Goal: Information Seeking & Learning: Learn about a topic

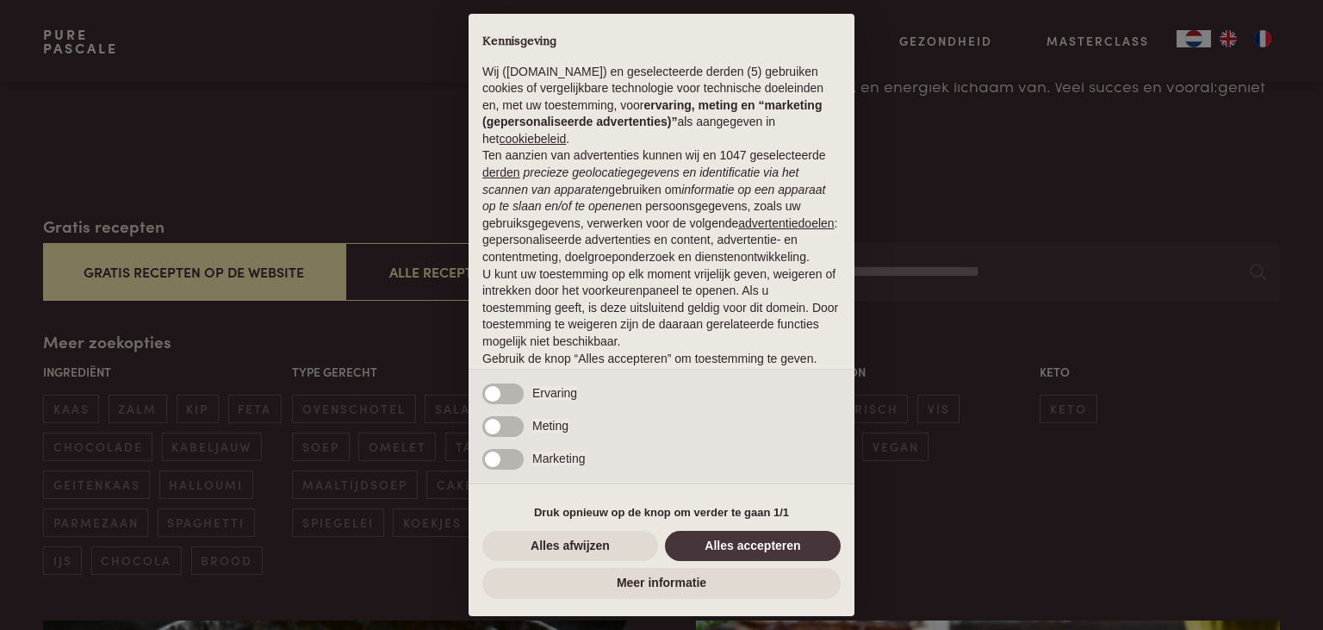
scroll to position [44, 0]
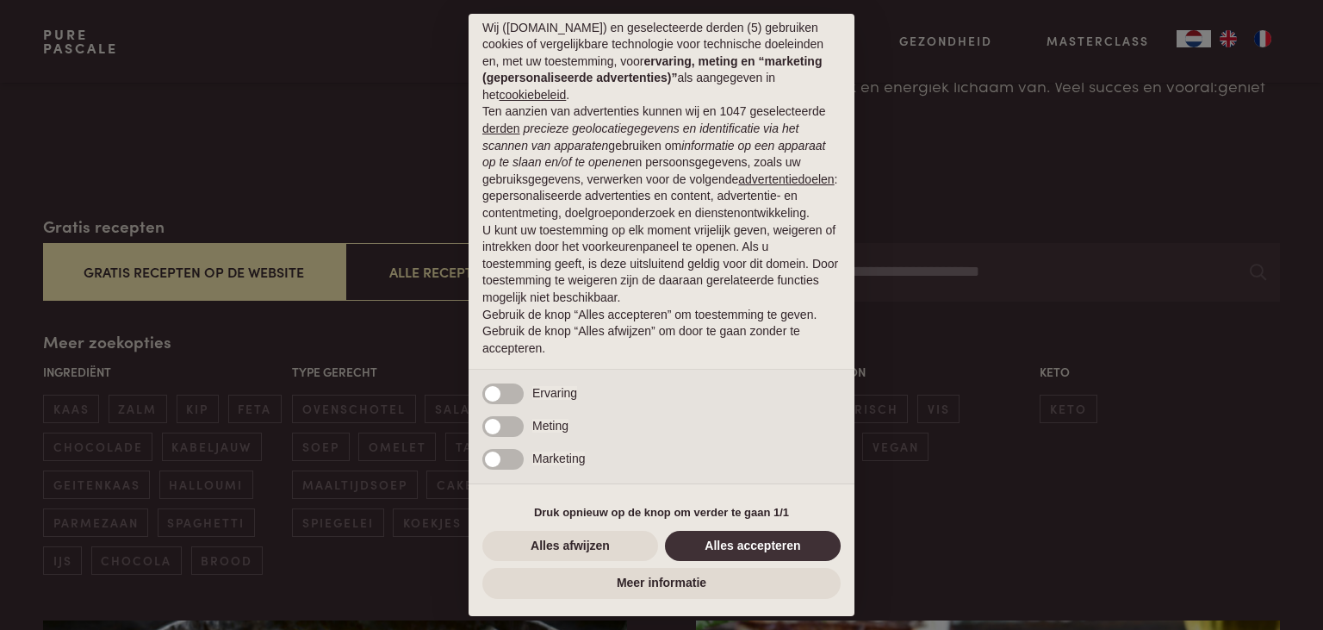
click at [745, 544] on button "Alles accepteren" at bounding box center [753, 546] width 176 height 31
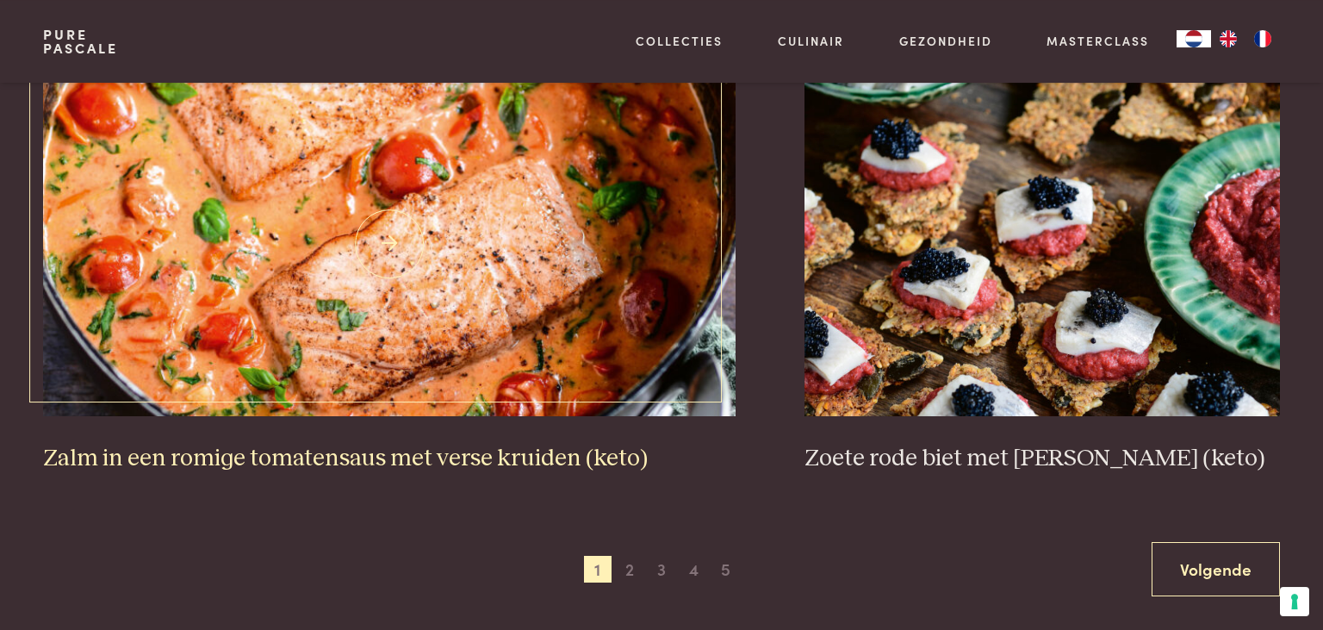
scroll to position [3184, 0]
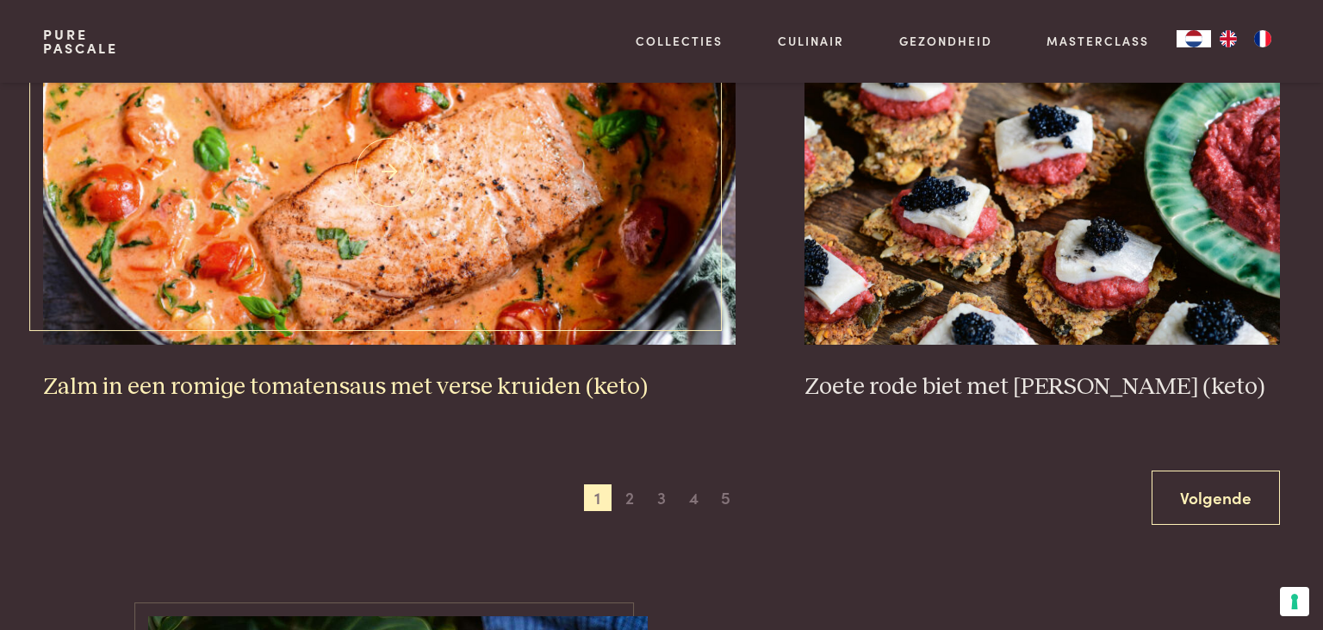
click at [493, 263] on img at bounding box center [389, 172] width 693 height 345
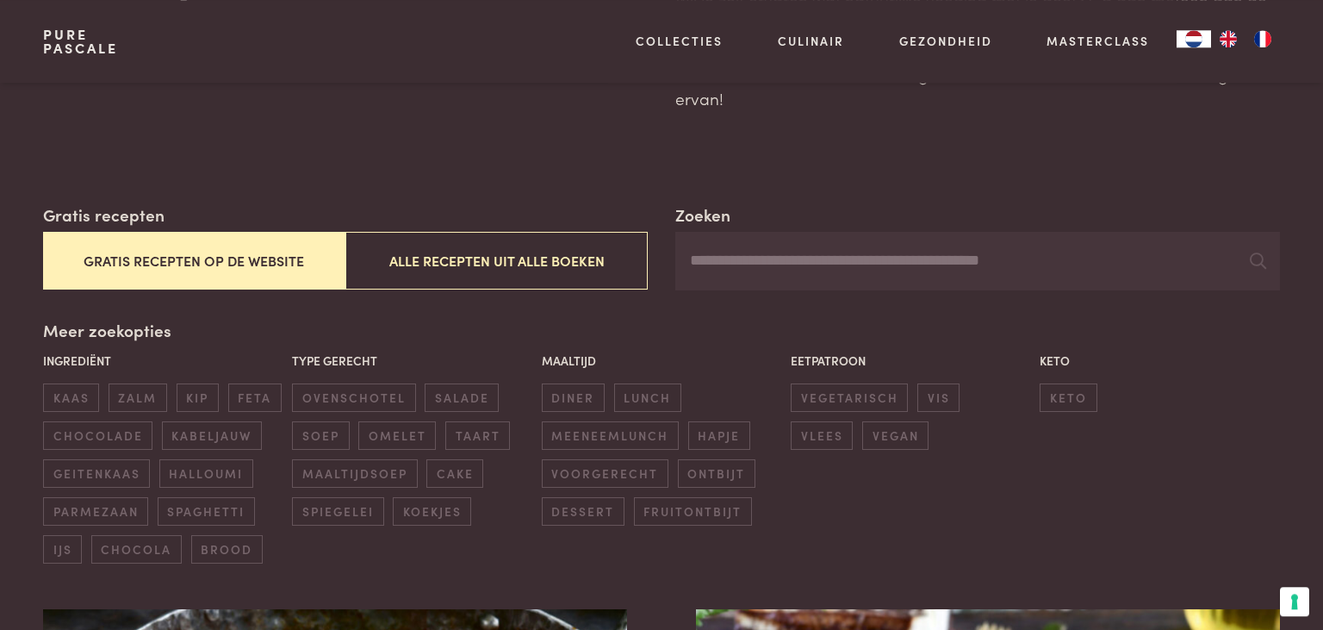
scroll to position [277, 0]
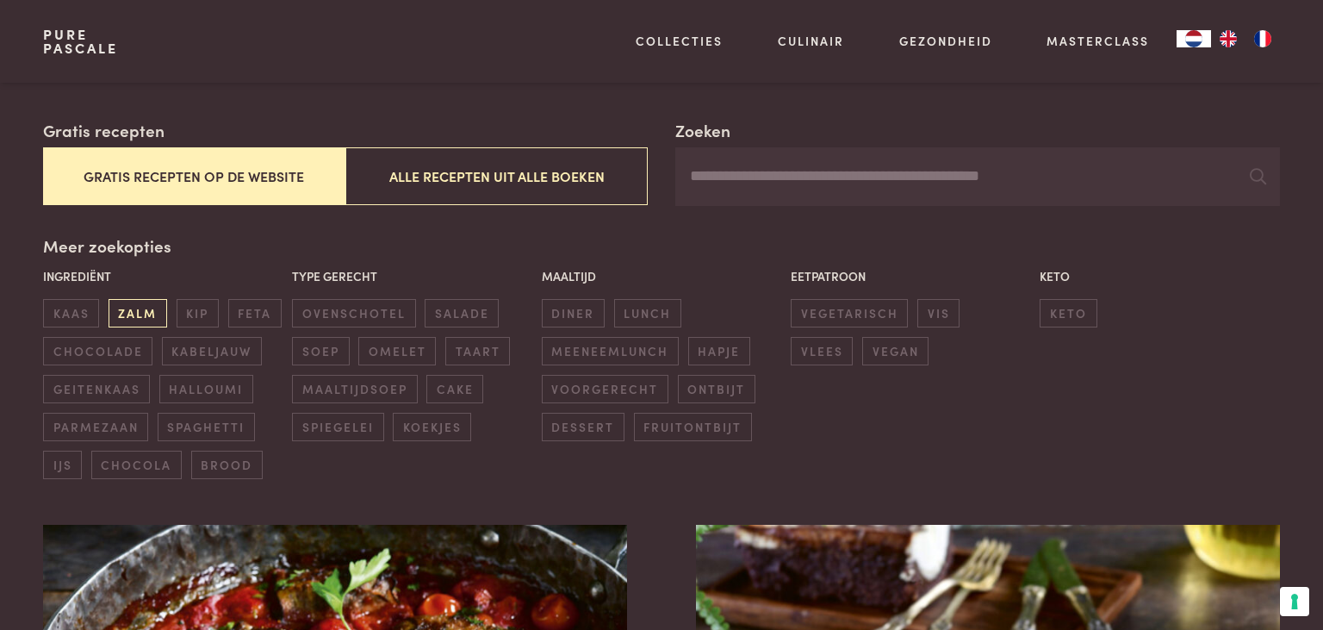
click at [153, 309] on span "zalm" at bounding box center [138, 313] width 59 height 28
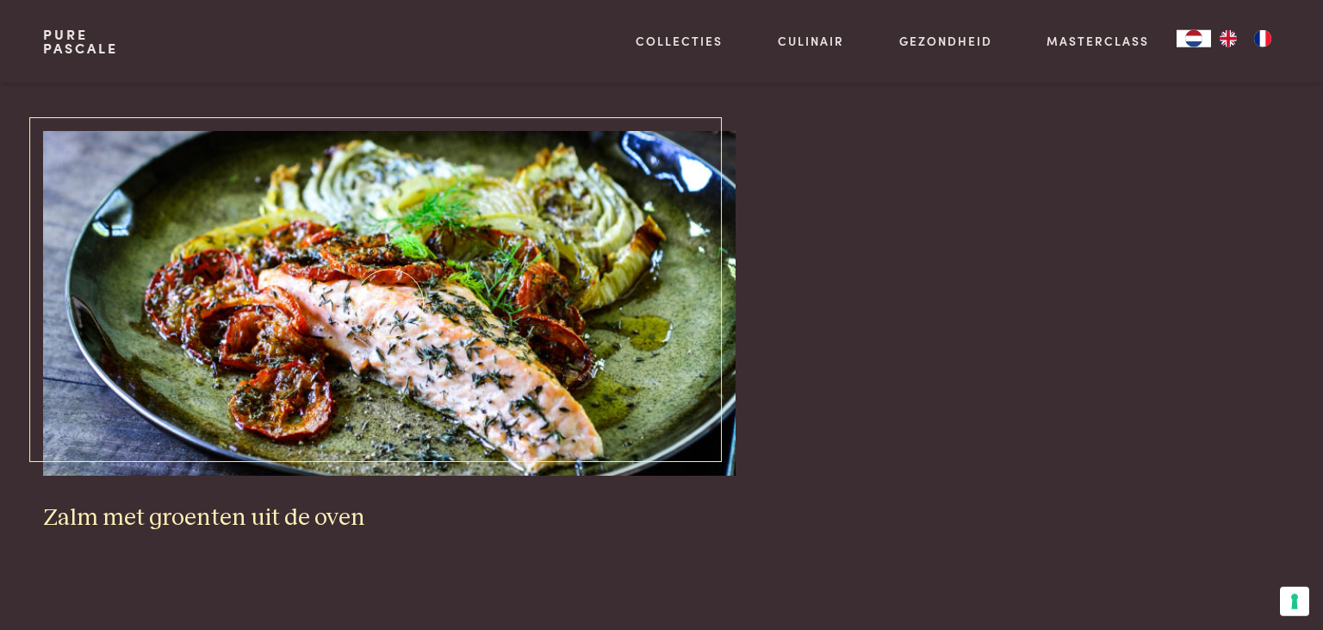
scroll to position [1668, 0]
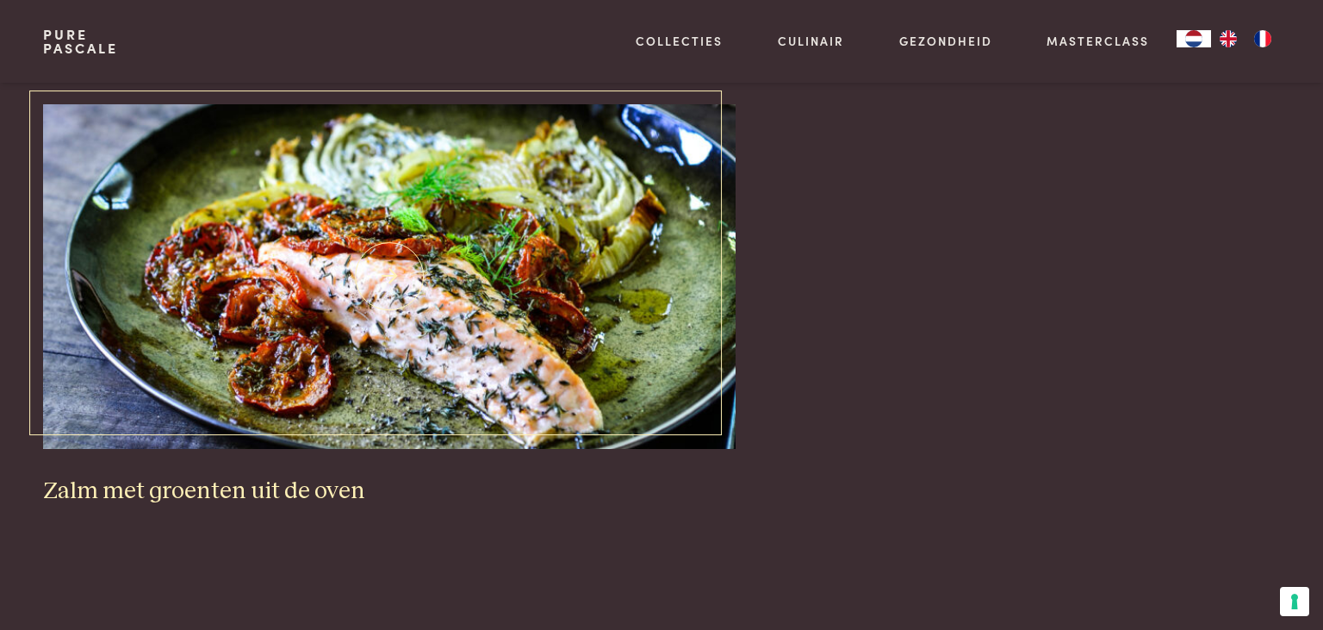
click at [515, 312] on img at bounding box center [389, 276] width 693 height 345
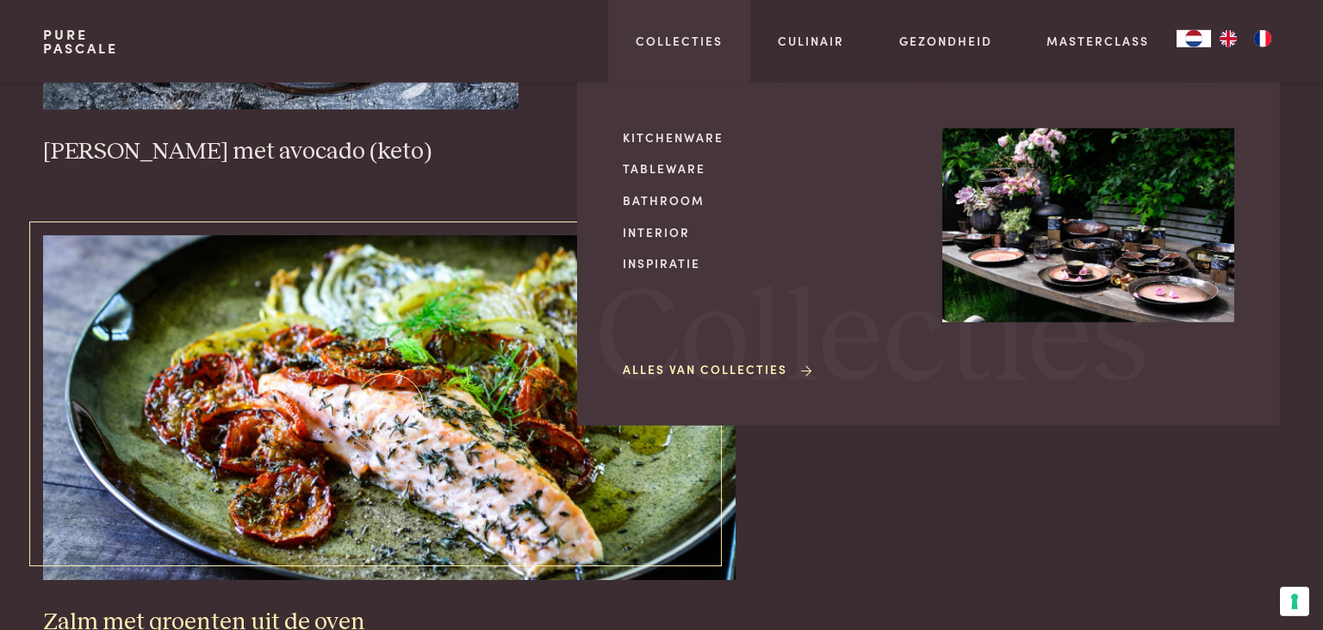
scroll to position [1577, 0]
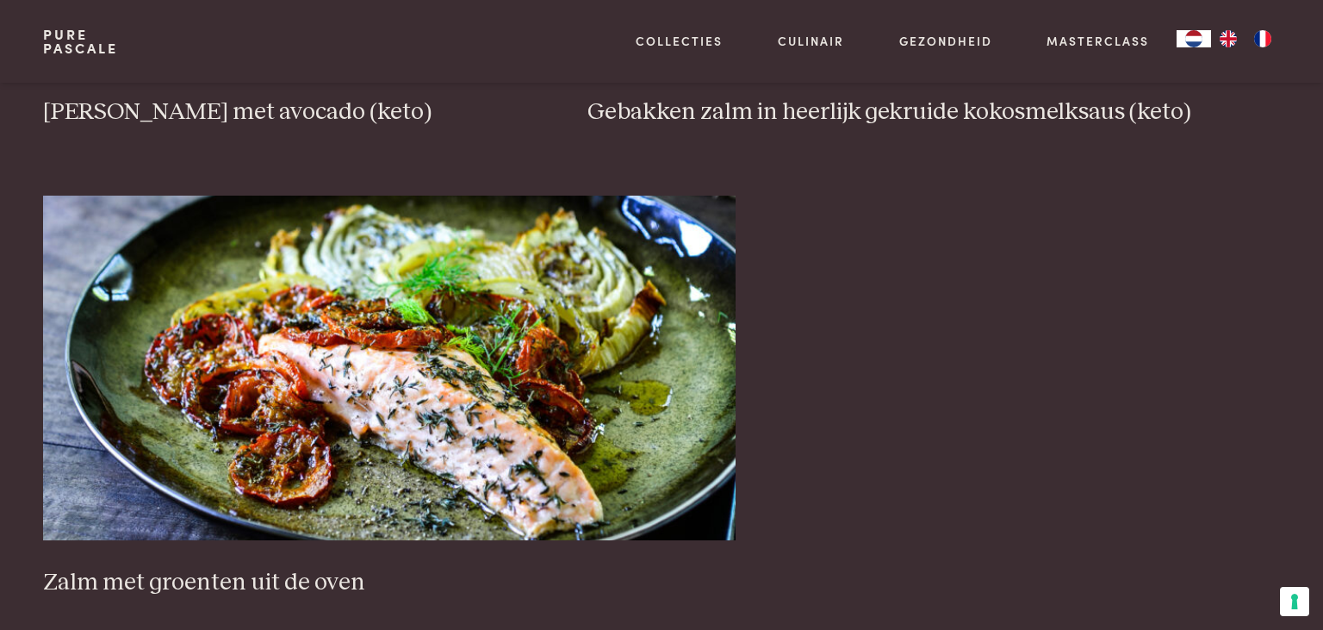
drag, startPoint x: 1030, startPoint y: 519, endPoint x: 1025, endPoint y: 507, distance: 12.3
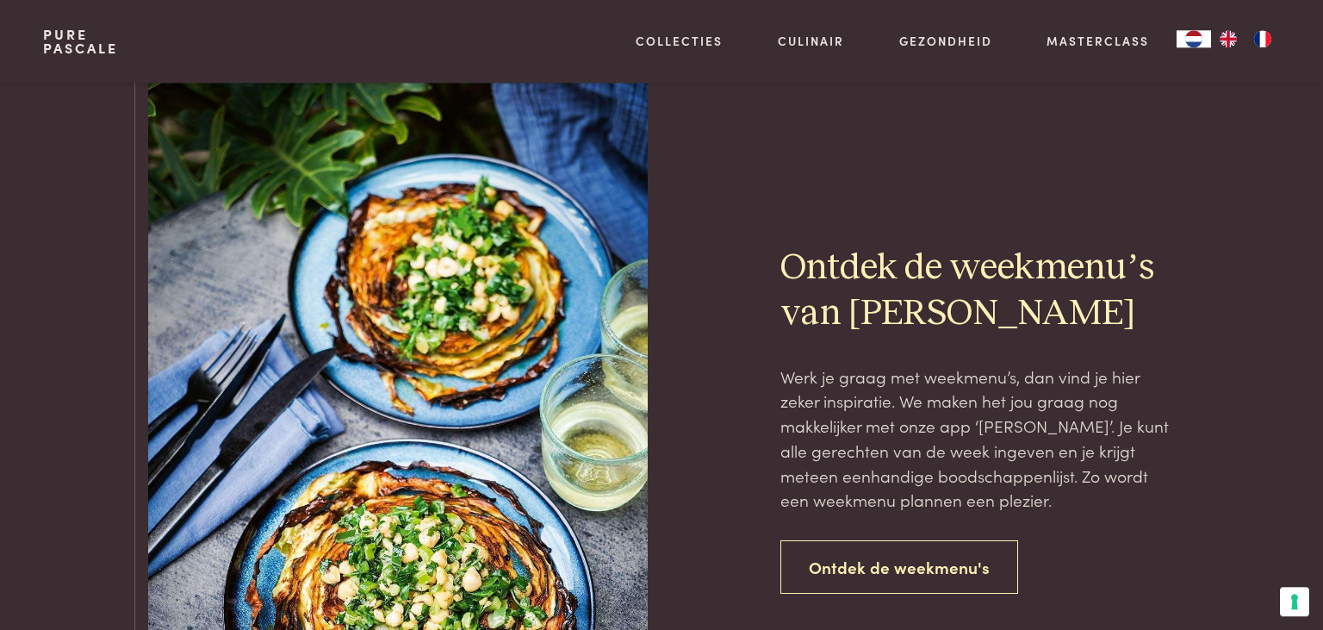
scroll to position [2487, 0]
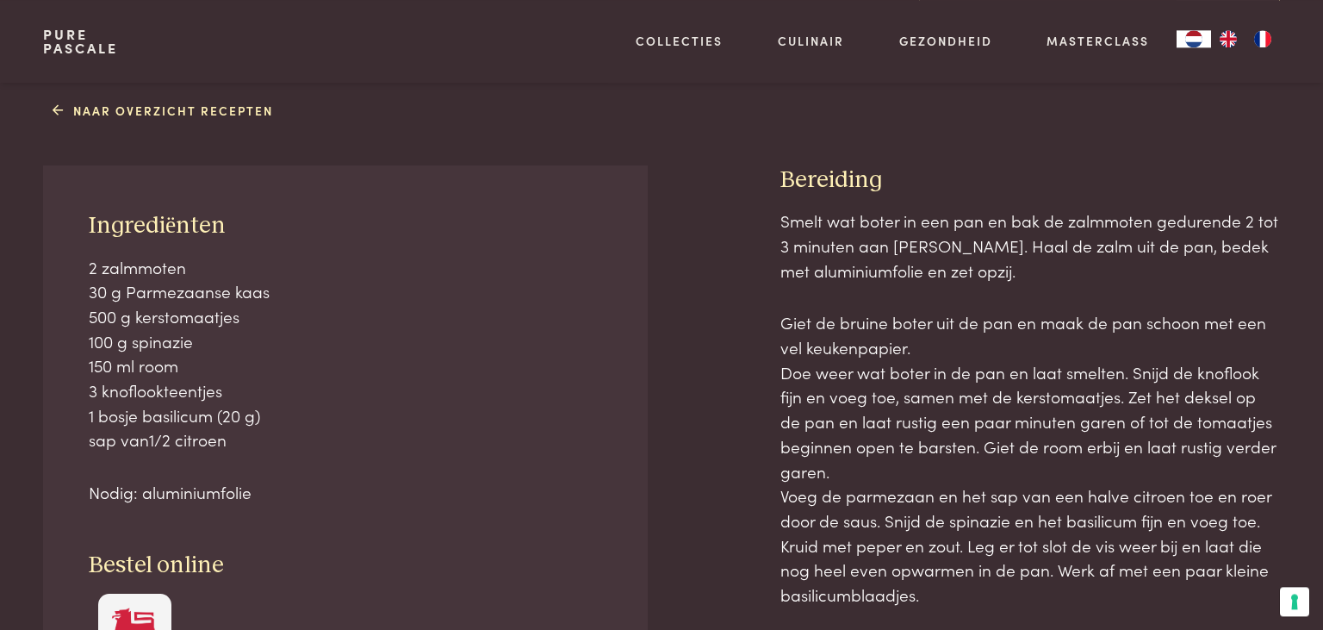
scroll to position [727, 0]
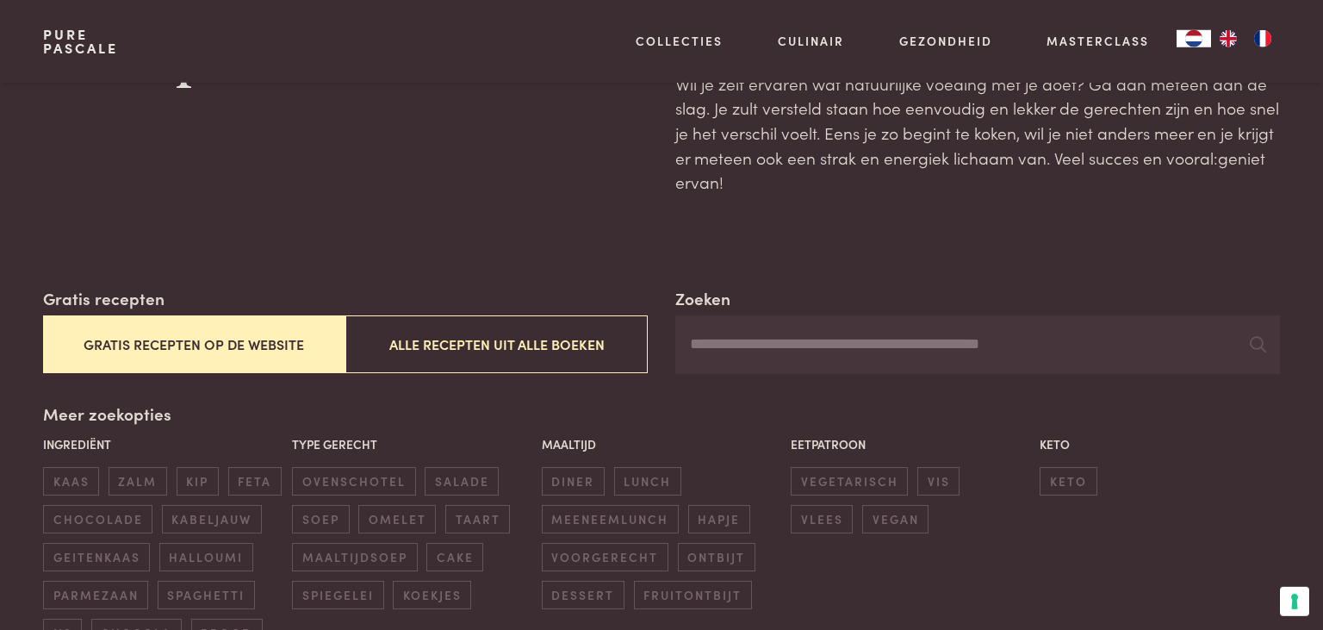
scroll to position [272, 0]
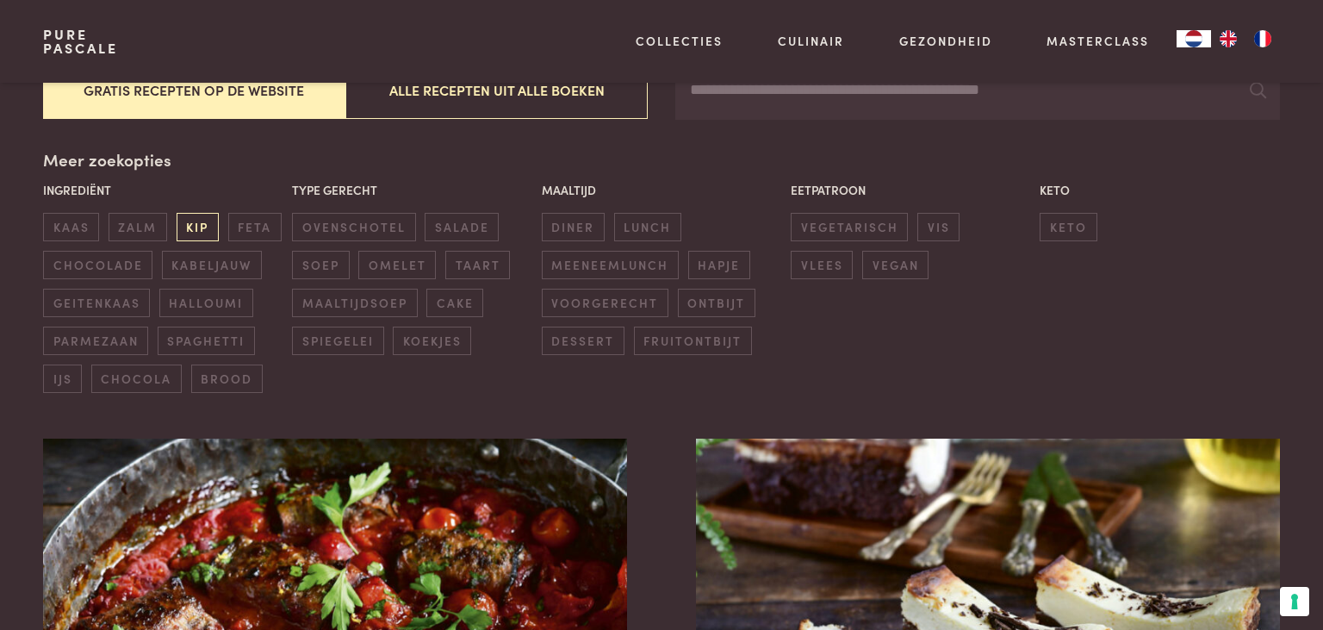
click at [189, 220] on span "kip" at bounding box center [198, 227] width 42 height 28
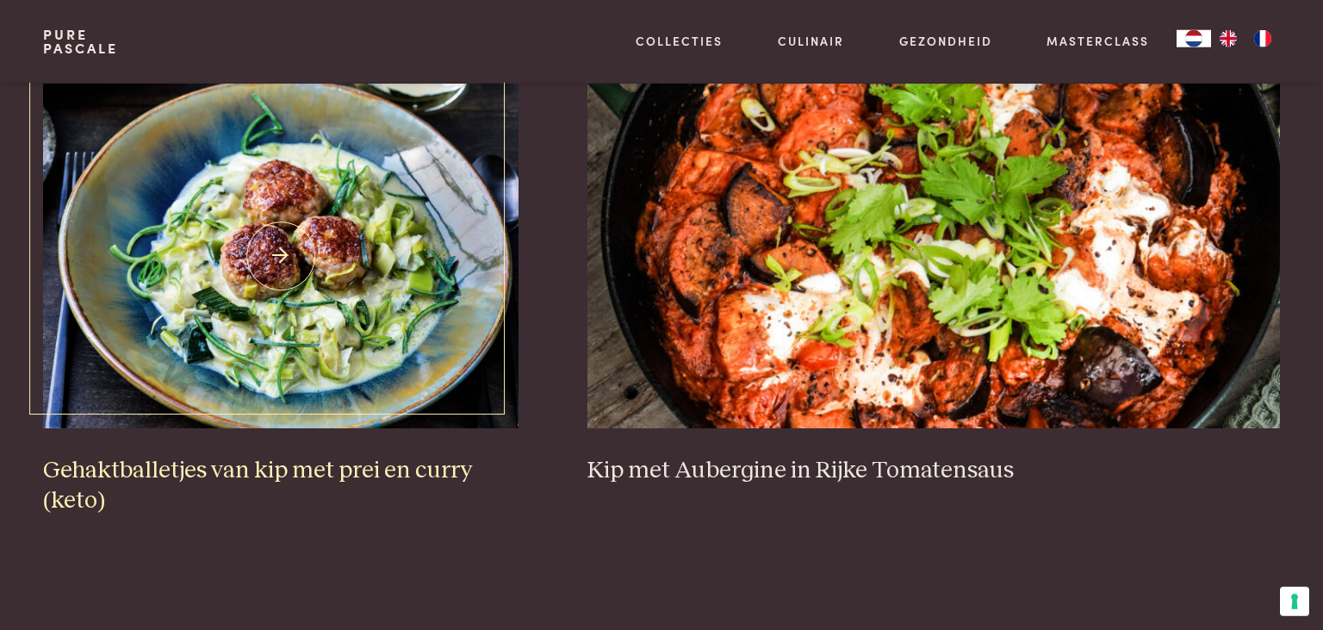
scroll to position [1214, 0]
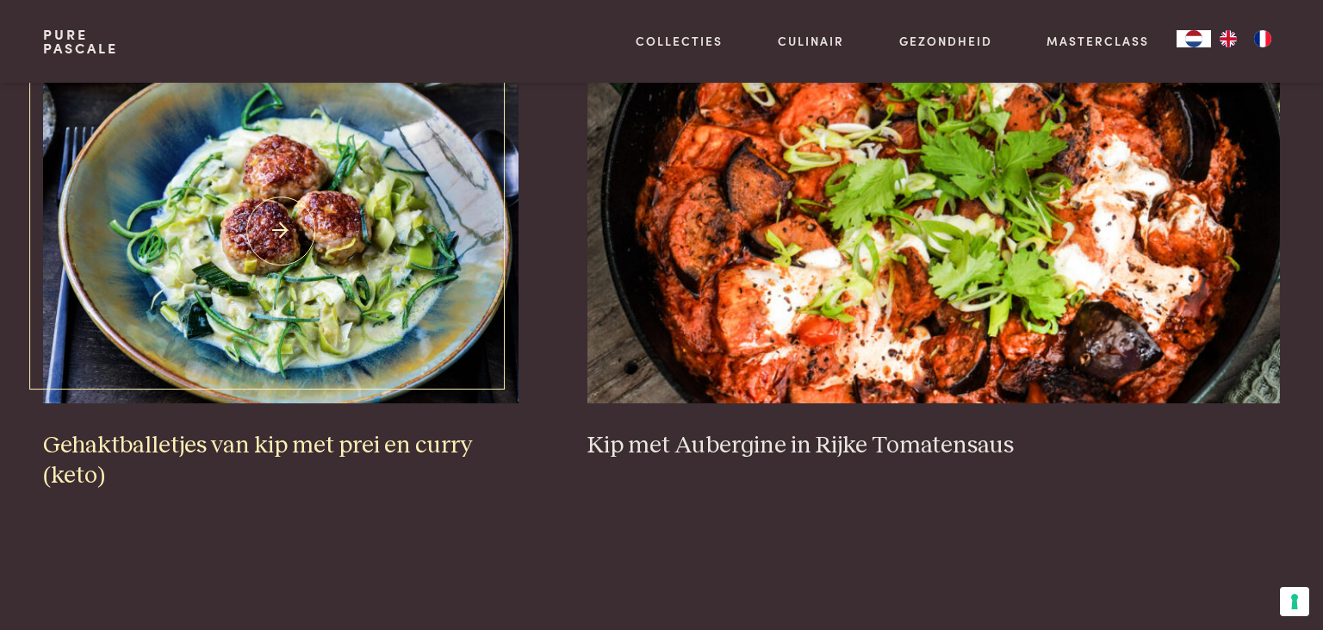
click at [339, 301] on img at bounding box center [280, 231] width 475 height 345
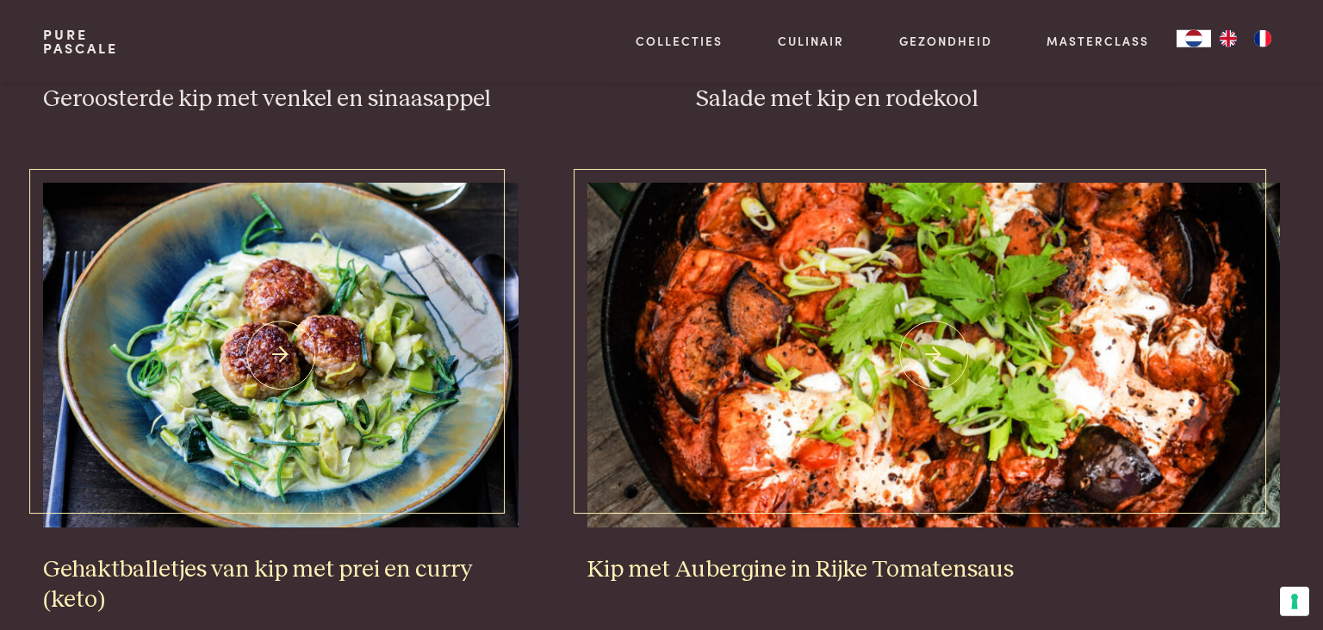
scroll to position [1123, 0]
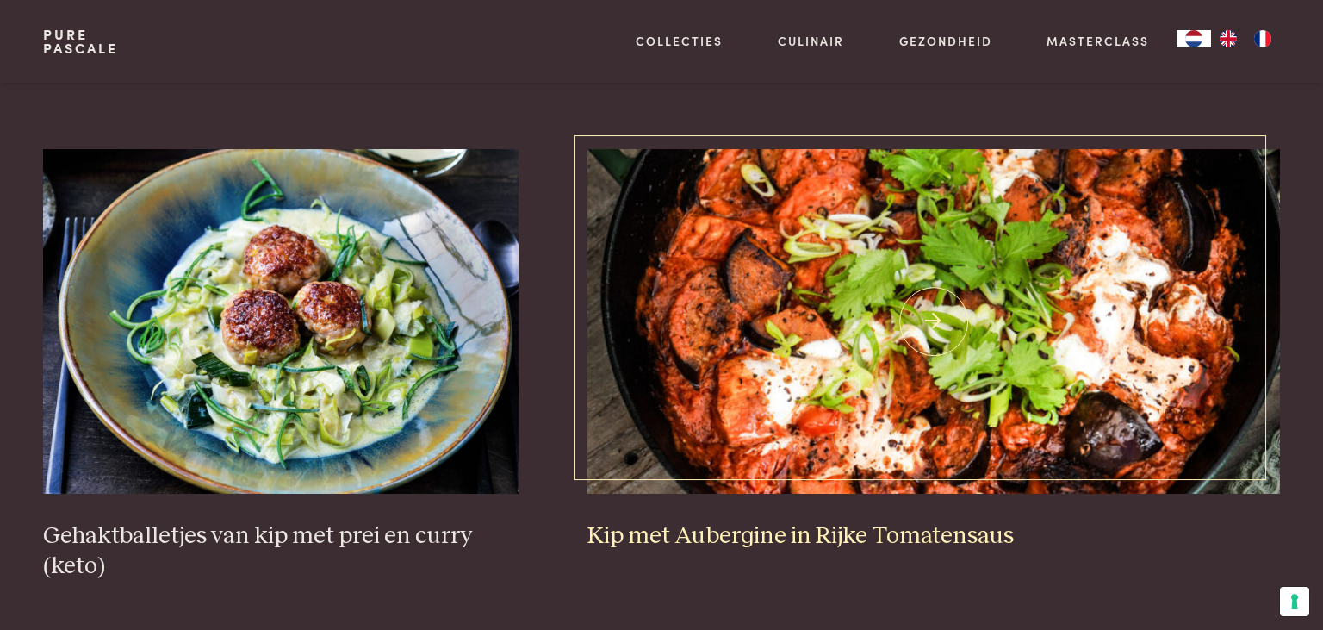
click at [936, 337] on img at bounding box center [933, 321] width 693 height 345
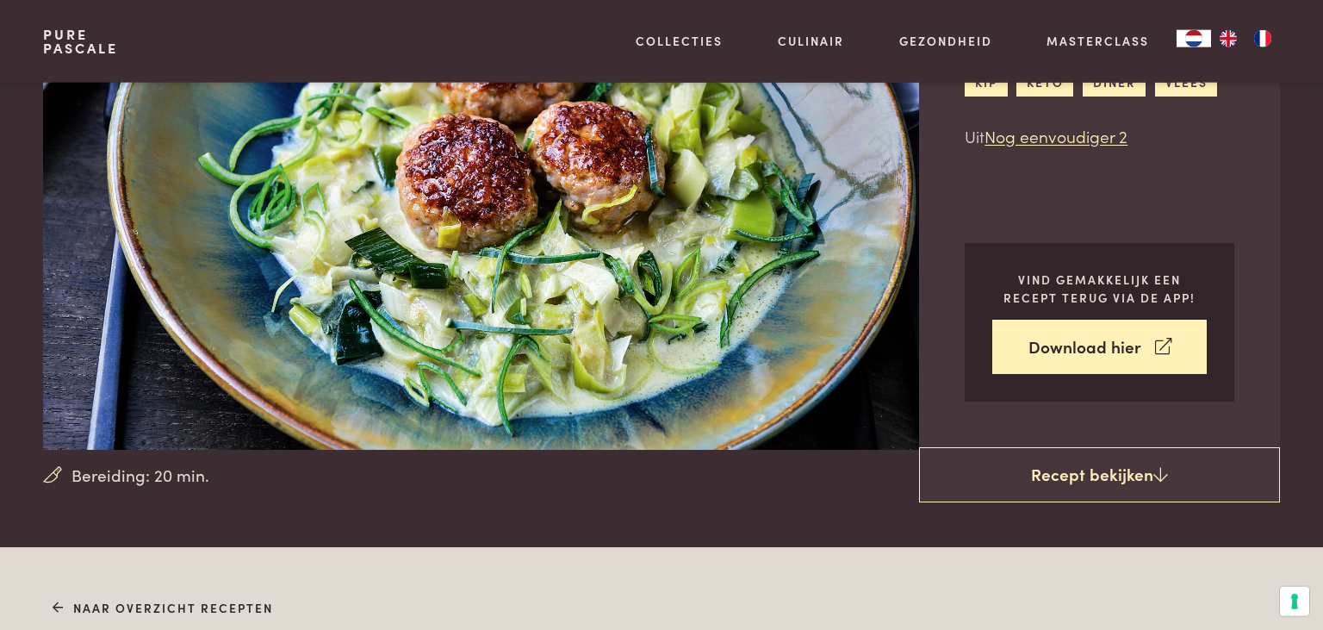
scroll to position [182, 0]
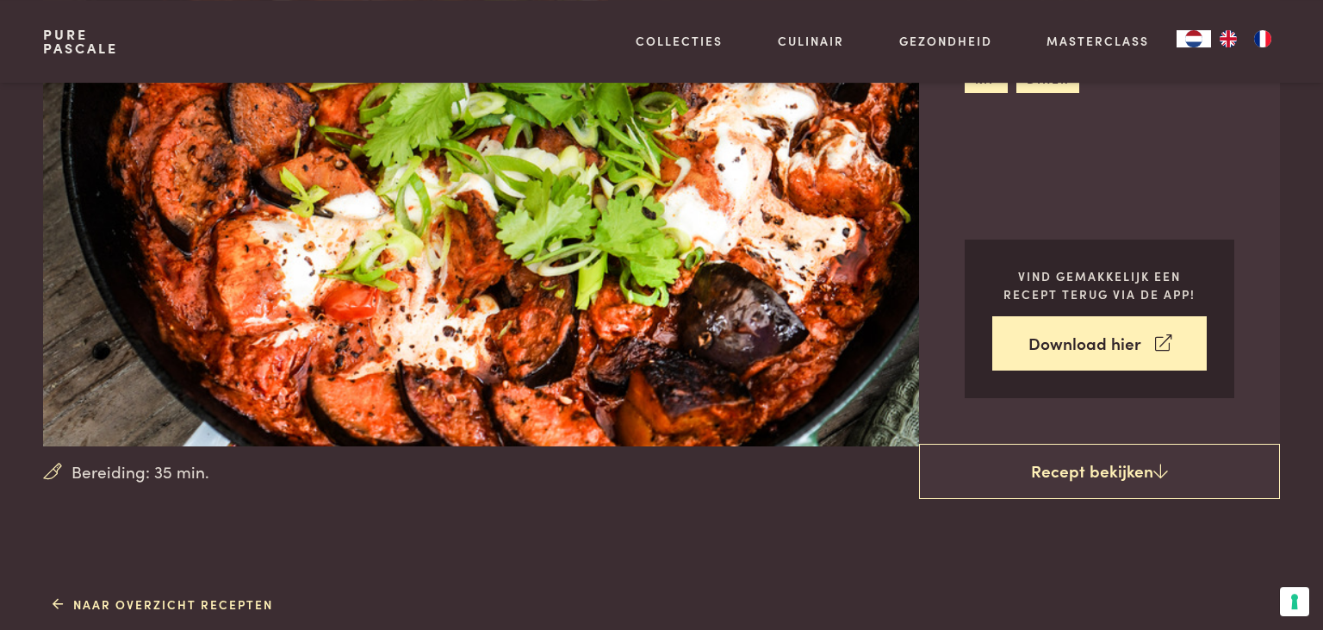
scroll to position [1271, 0]
